Goal: Navigation & Orientation: Go to known website

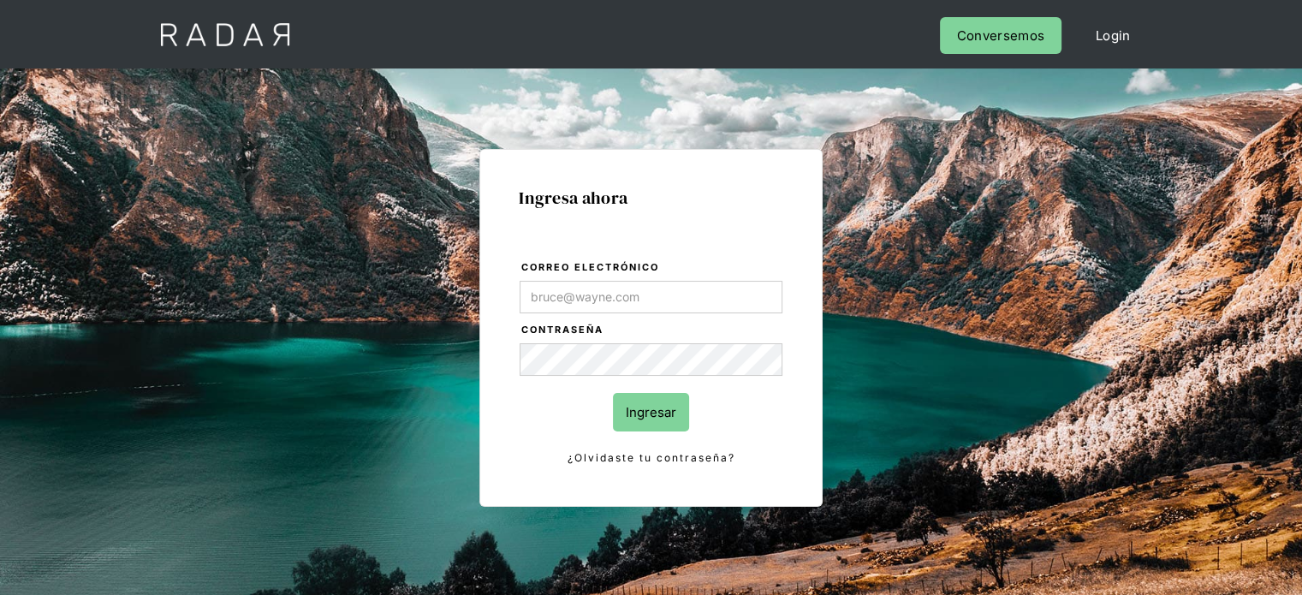
click at [559, 304] on input "Correo electrónico" at bounding box center [651, 297] width 263 height 33
type input "jtolve@bamboopayment.com"
click at [659, 411] on input "Ingresar" at bounding box center [651, 412] width 76 height 39
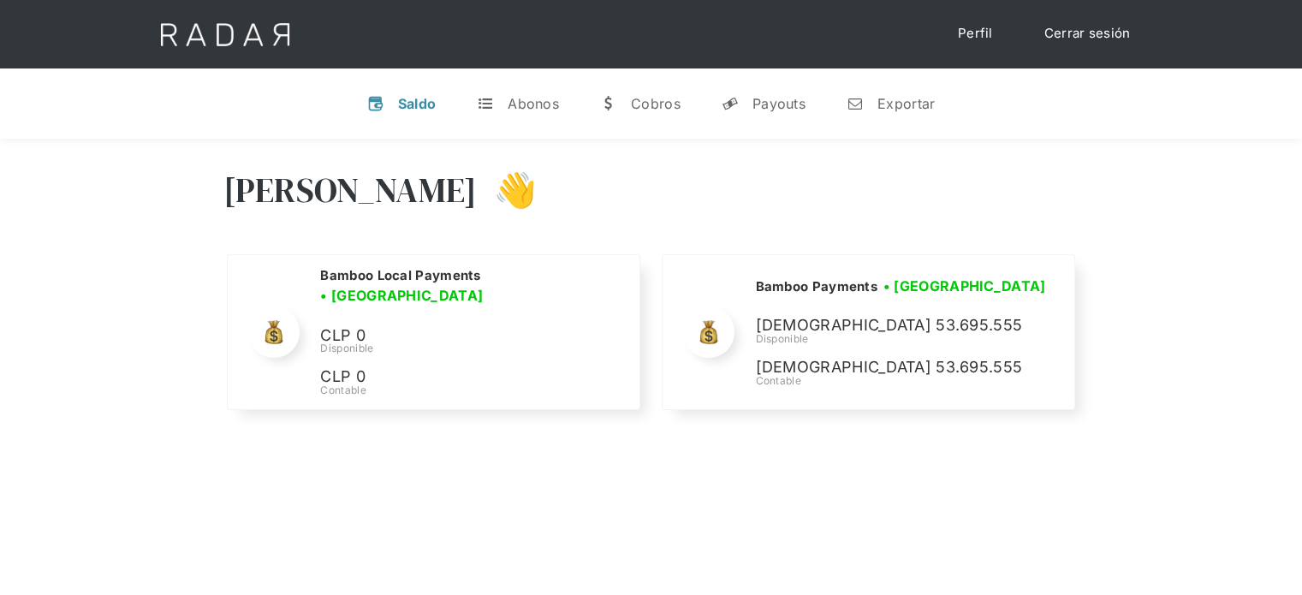
click at [945, 153] on div "[PERSON_NAME] 👋" at bounding box center [651, 203] width 856 height 103
